Goal: Transaction & Acquisition: Book appointment/travel/reservation

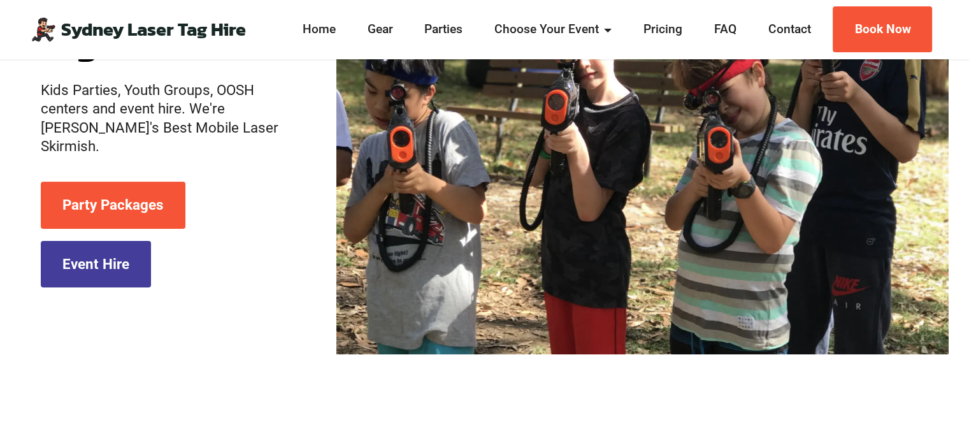
scroll to position [236, 0]
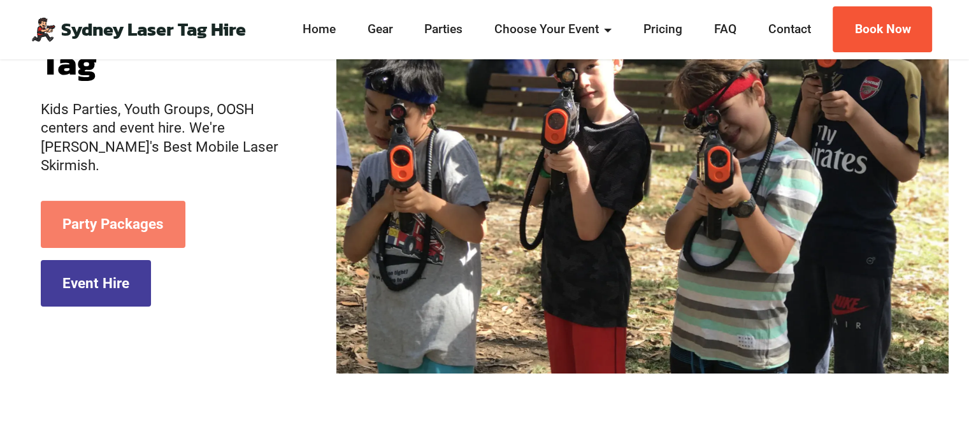
click at [136, 210] on link "Party Packages" at bounding box center [113, 224] width 145 height 47
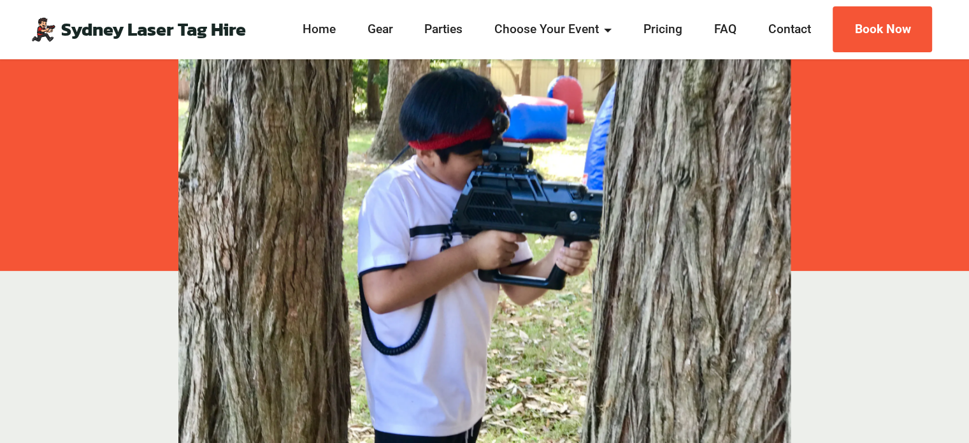
scroll to position [400, 0]
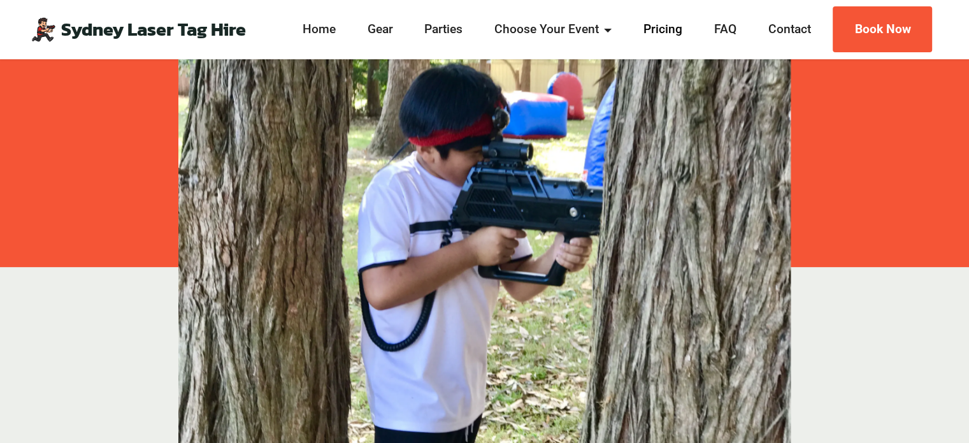
click at [678, 35] on link "Pricing" at bounding box center [663, 29] width 47 height 18
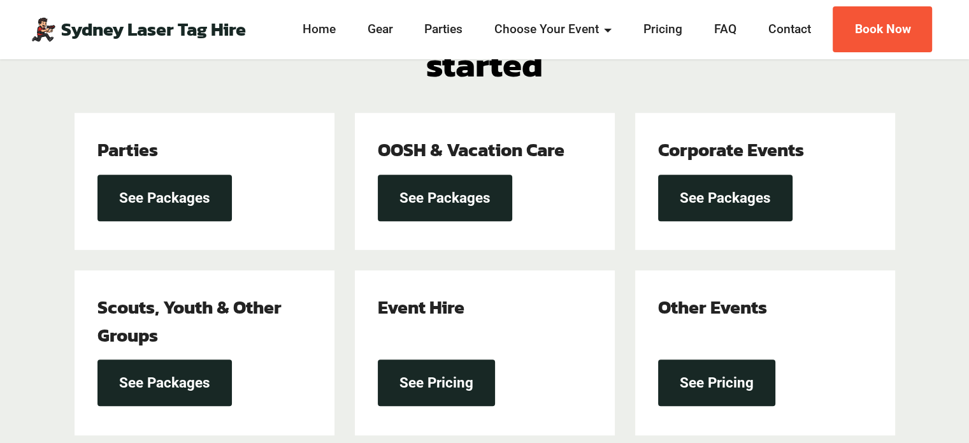
scroll to position [464, 0]
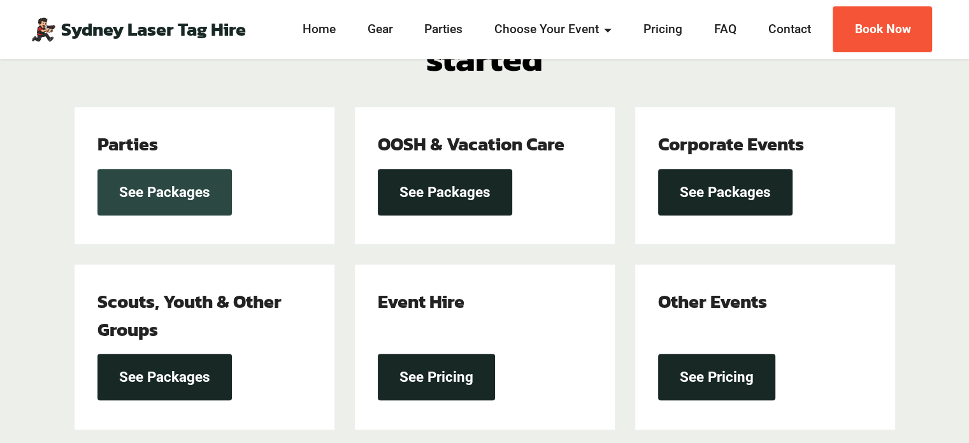
click at [181, 203] on link "See Packages" at bounding box center [165, 192] width 134 height 47
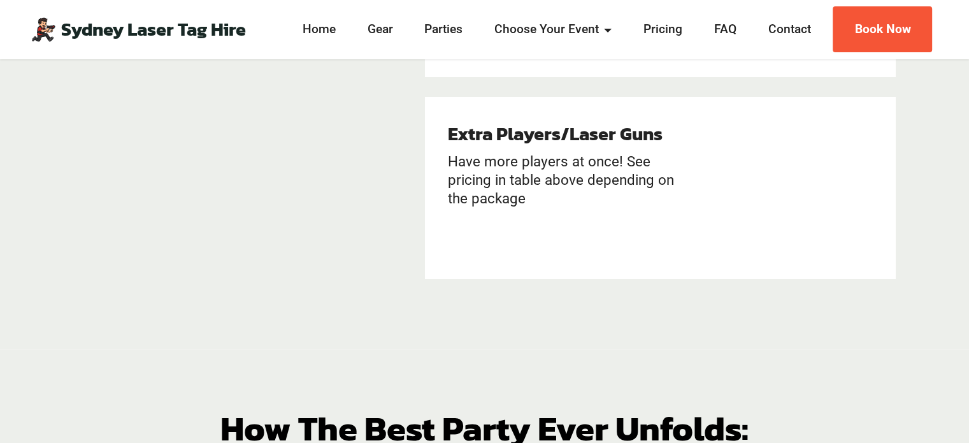
scroll to position [3305, 0]
